Goal: Information Seeking & Learning: Learn about a topic

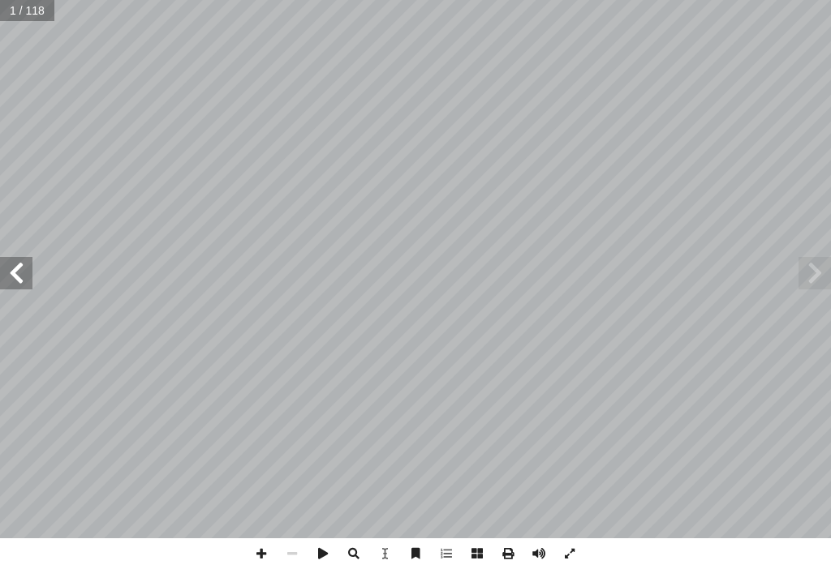
click at [36, 19] on input "text" at bounding box center [27, 10] width 54 height 21
type input "**"
click at [12, 273] on span at bounding box center [16, 273] width 32 height 32
click at [15, 272] on span at bounding box center [16, 273] width 32 height 32
click at [823, 286] on span at bounding box center [814, 273] width 32 height 32
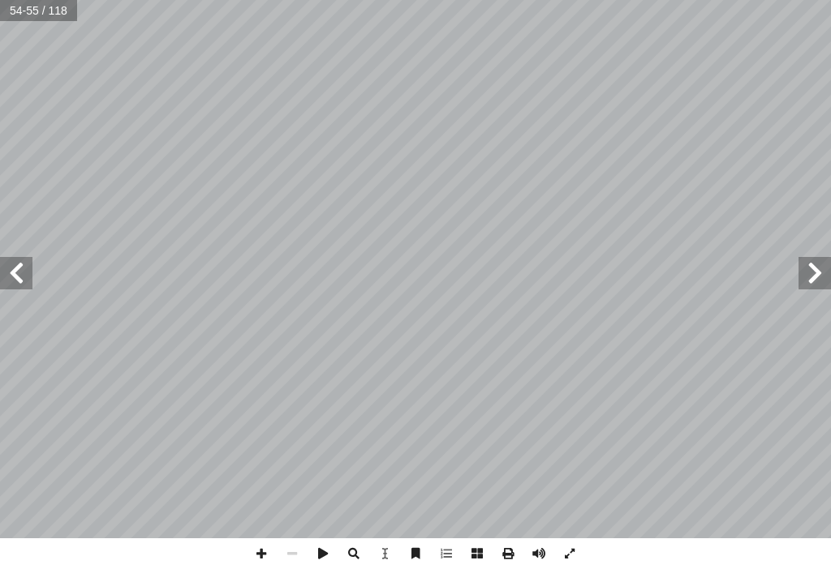
click at [823, 286] on span at bounding box center [814, 273] width 32 height 32
click at [253, 544] on span at bounding box center [261, 554] width 31 height 31
